Goal: Transaction & Acquisition: Purchase product/service

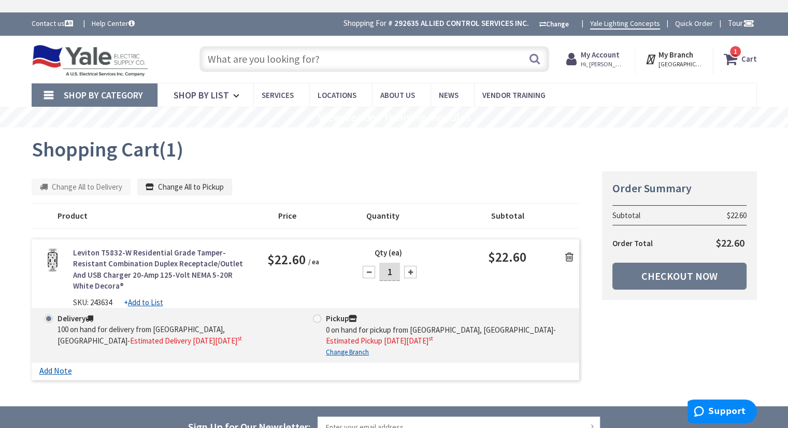
scroll to position [27, 0]
click at [670, 277] on link "Checkout Now" at bounding box center [679, 276] width 134 height 27
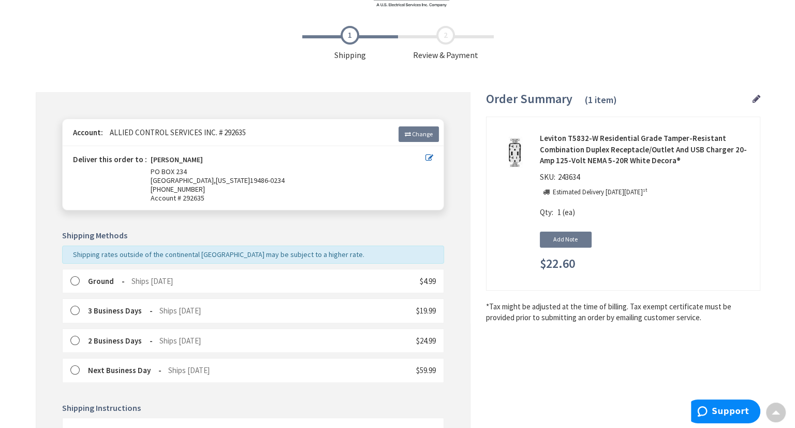
scroll to position [74, 0]
click at [425, 158] on icon at bounding box center [425, 157] width 8 height 8
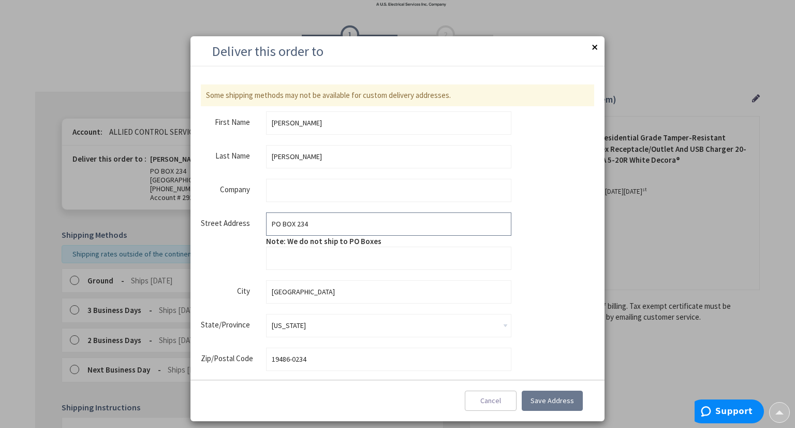
click at [354, 225] on input "PO BOX 234" at bounding box center [388, 223] width 245 height 23
type input "611 Garfield Ave"
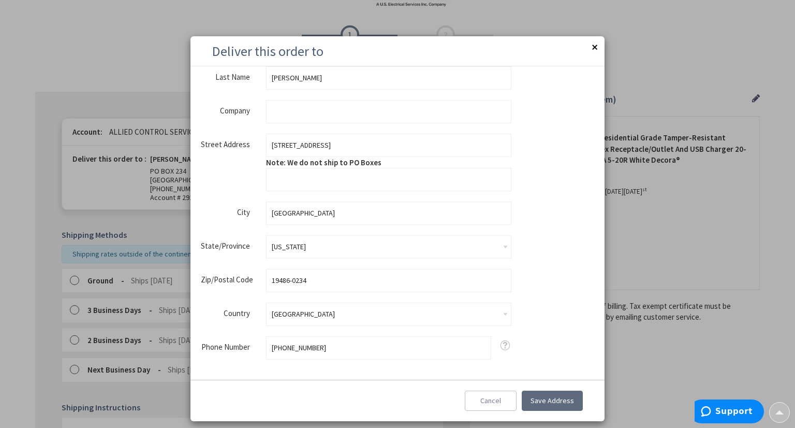
click at [565, 401] on span "Save Address" at bounding box center [552, 400] width 43 height 9
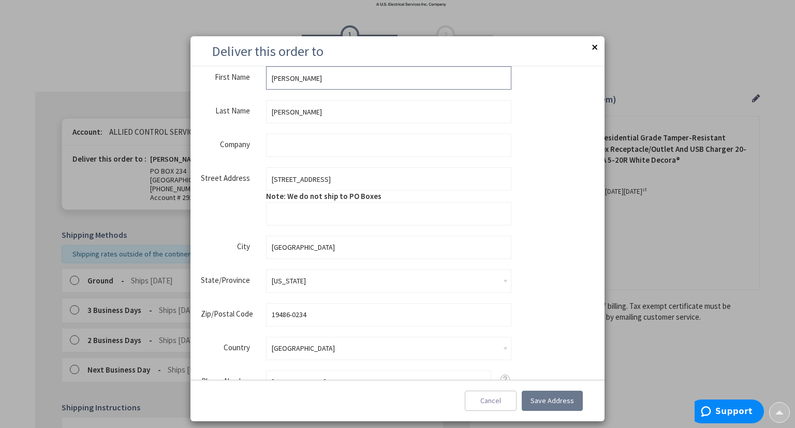
scroll to position [78, 0]
click at [439, 302] on input "19486-0234" at bounding box center [388, 312] width 245 height 23
type input "19486"
click at [567, 404] on span "Save Address" at bounding box center [552, 400] width 43 height 9
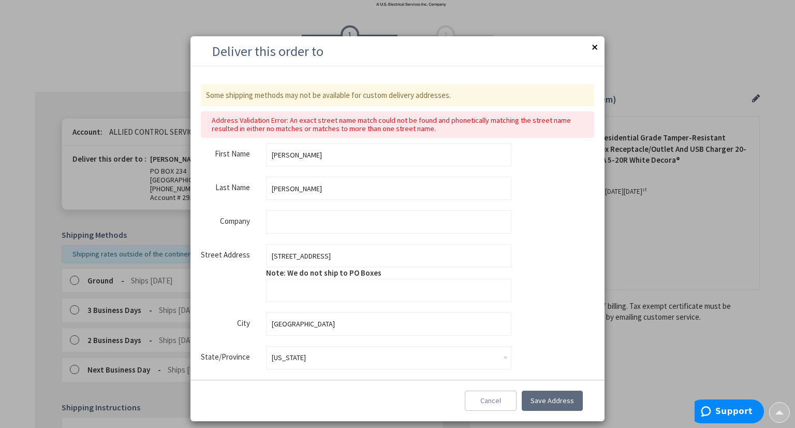
click at [554, 399] on span "Save Address" at bounding box center [552, 400] width 43 height 9
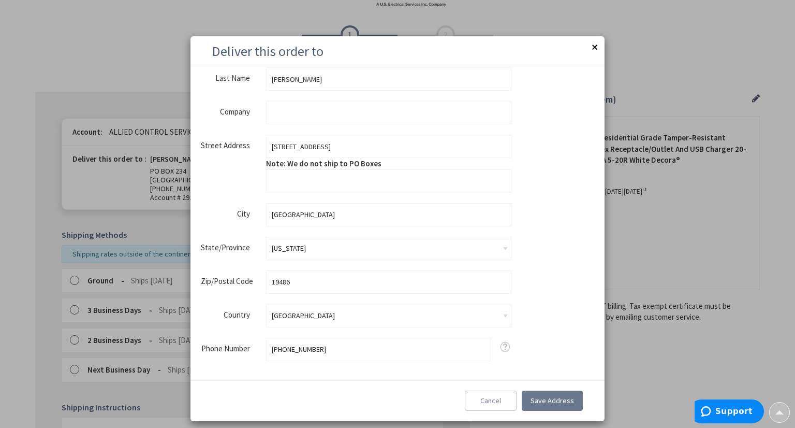
scroll to position [111, 0]
click at [371, 212] on input "[GEOGRAPHIC_DATA]" at bounding box center [388, 212] width 245 height 23
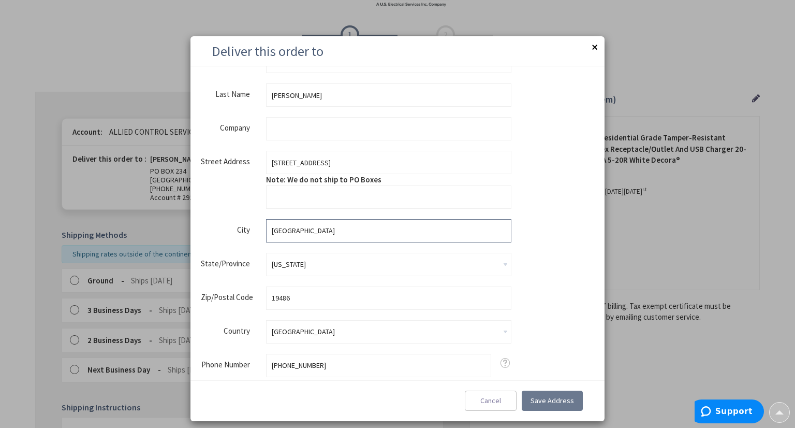
scroll to position [93, 0]
click at [552, 398] on span "Save Address" at bounding box center [552, 400] width 43 height 9
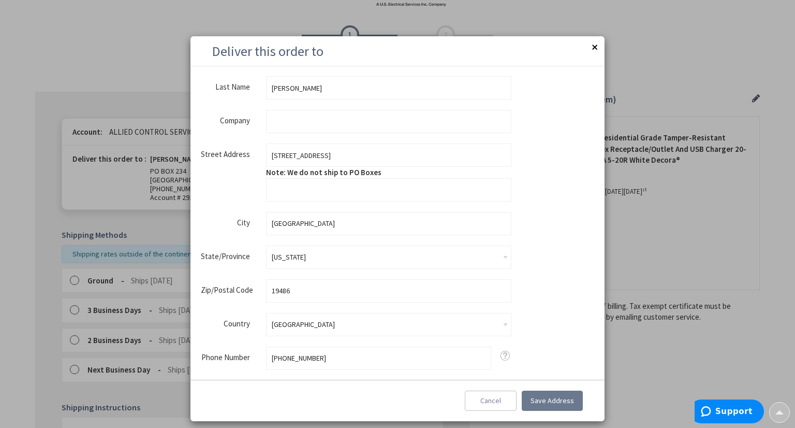
scroll to position [111, 0]
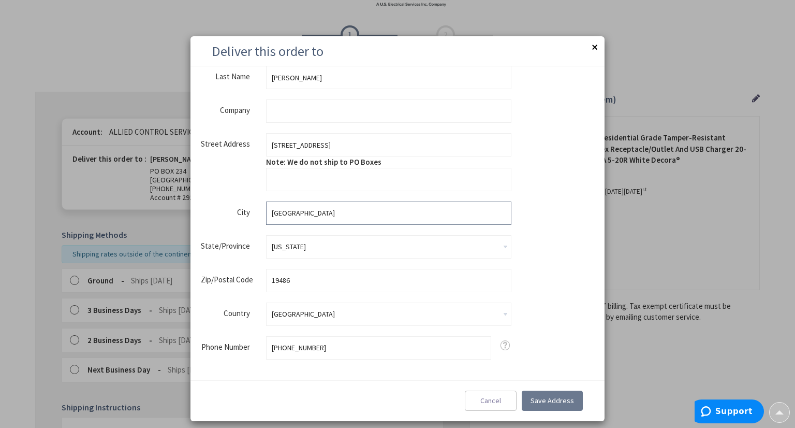
click at [357, 214] on input "West Point" at bounding box center [388, 212] width 245 height 23
type input "Landsdale"
click at [552, 399] on span "Save Address" at bounding box center [552, 400] width 43 height 9
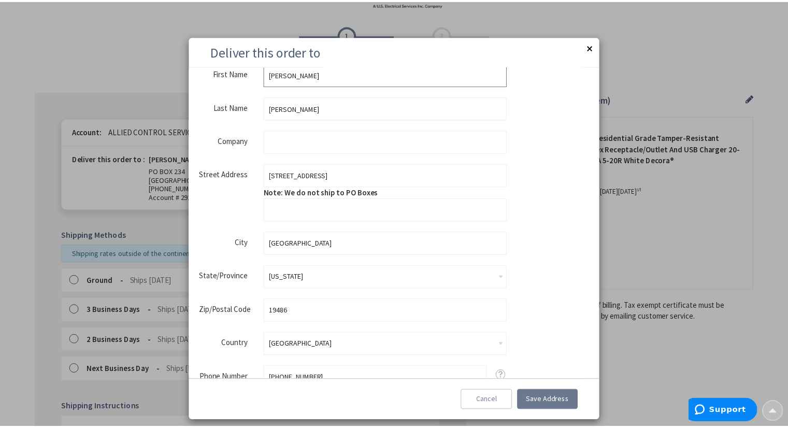
scroll to position [81, 0]
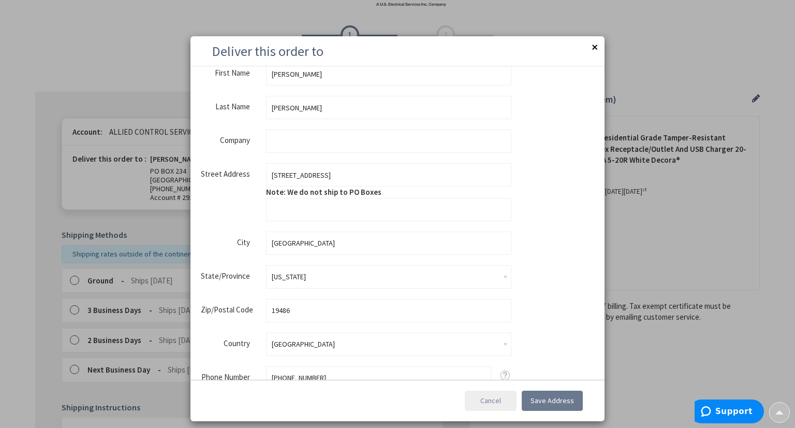
click at [495, 399] on span "Cancel" at bounding box center [491, 400] width 21 height 9
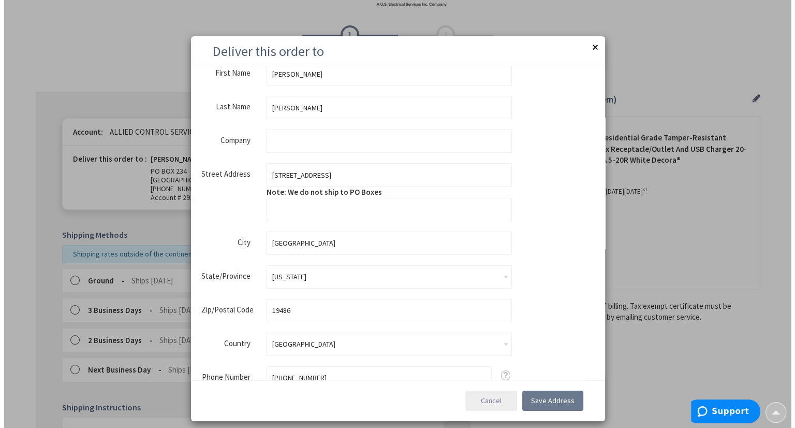
scroll to position [0, 0]
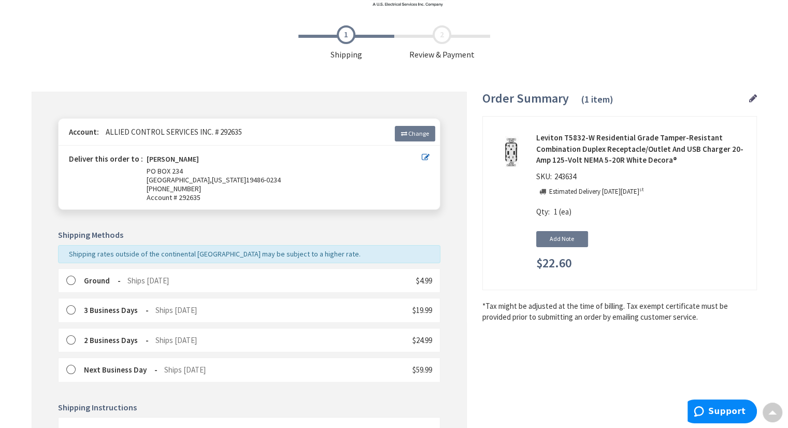
click at [423, 157] on icon at bounding box center [425, 157] width 8 height 8
type input "PO BOX 234"
type input "[GEOGRAPHIC_DATA]"
type input "19486-0234"
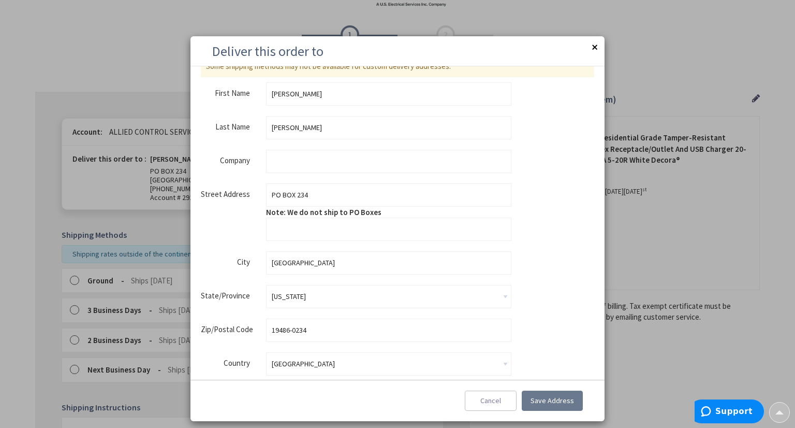
scroll to position [28, 0]
click at [358, 195] on input "PO BOX 234" at bounding box center [388, 195] width 245 height 23
